Goal: Navigation & Orientation: Find specific page/section

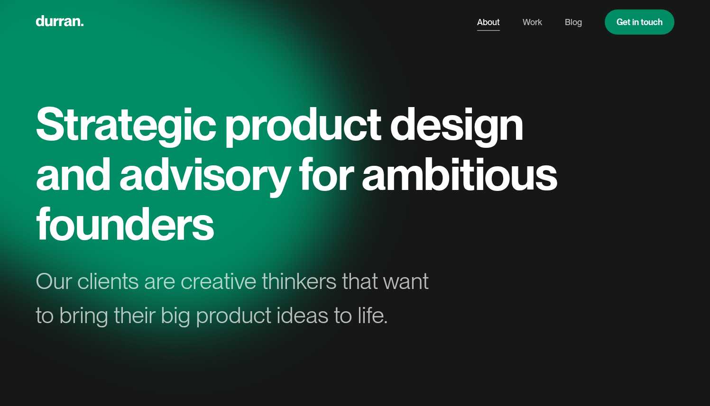
click at [487, 26] on link "About" at bounding box center [488, 22] width 23 height 18
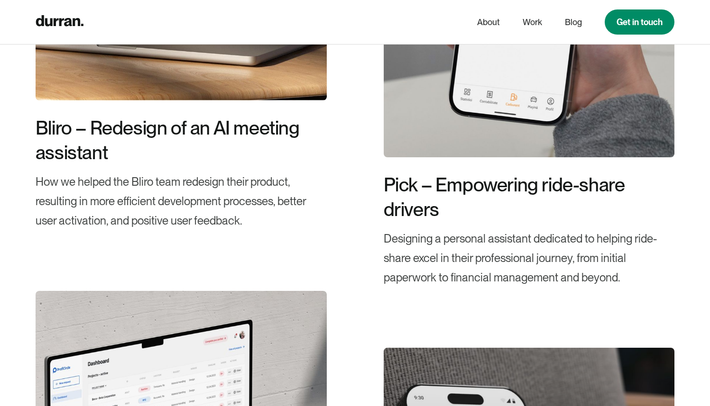
scroll to position [2098, 0]
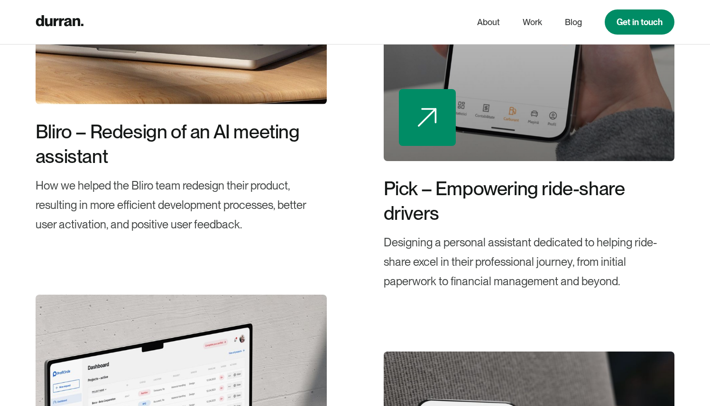
click at [455, 161] on div at bounding box center [528, 168] width 291 height 15
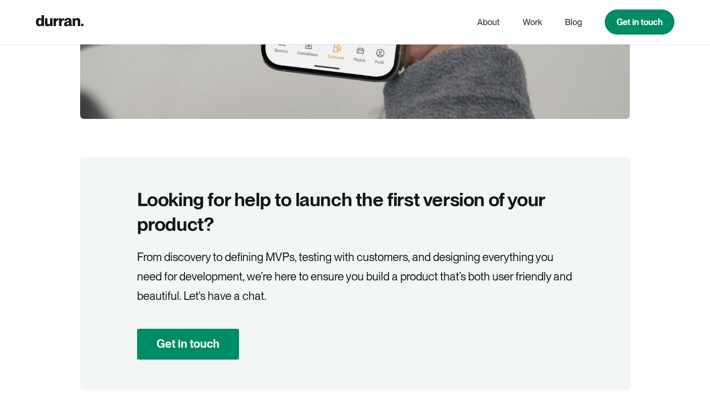
scroll to position [2388, 0]
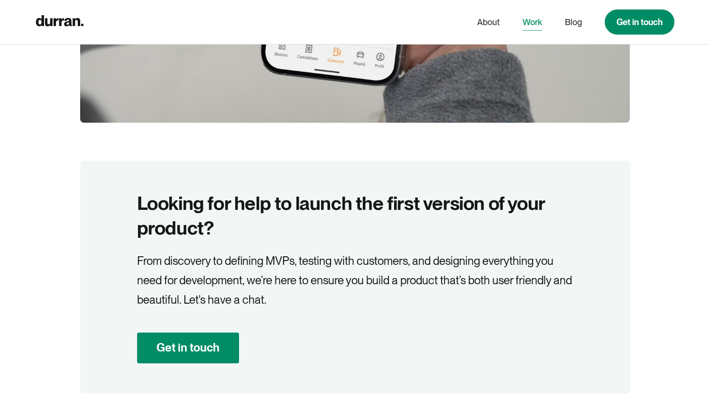
click at [534, 21] on link "Work" at bounding box center [531, 22] width 19 height 18
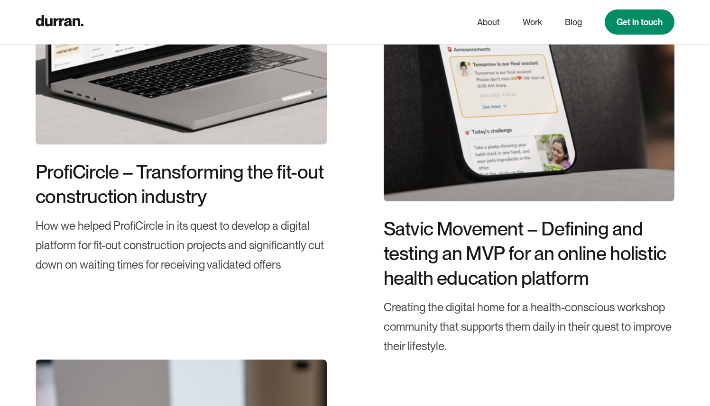
scroll to position [994, 0]
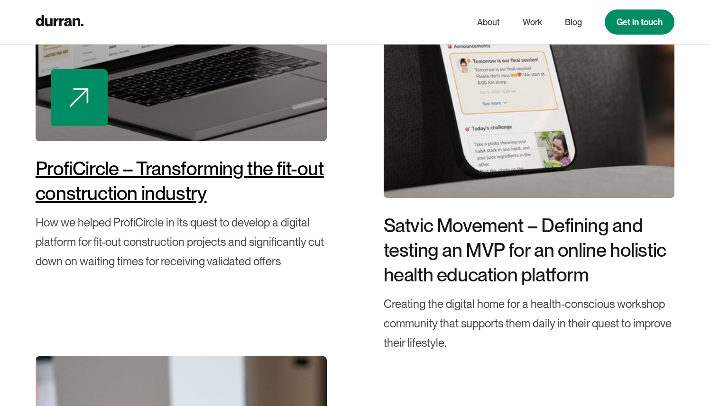
click at [244, 160] on div "ProfiCircle – Transforming the fit-out construction industry" at bounding box center [181, 180] width 291 height 49
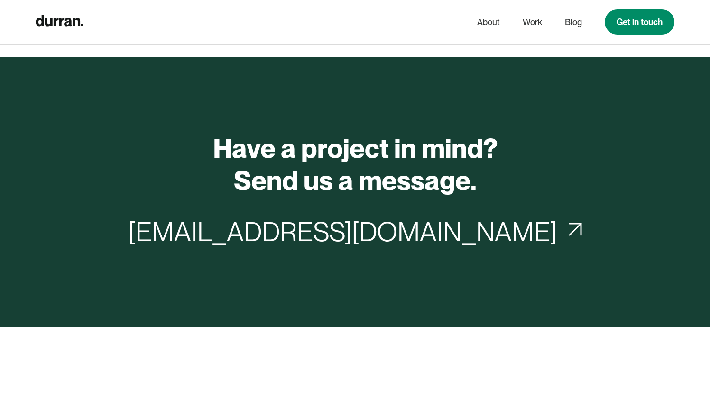
scroll to position [8607, 0]
